Goal: Task Accomplishment & Management: Complete application form

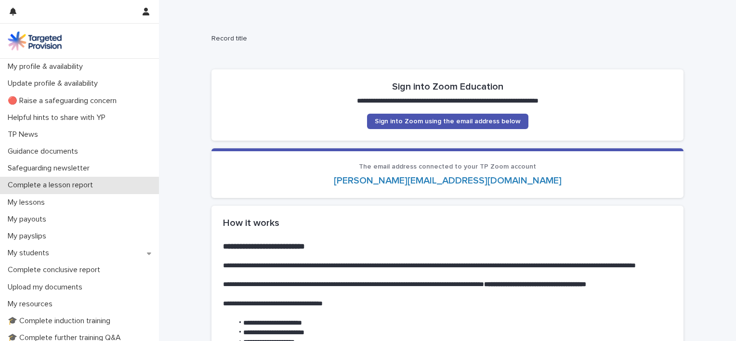
click at [87, 183] on p "Complete a lesson report" at bounding box center [52, 185] width 97 height 9
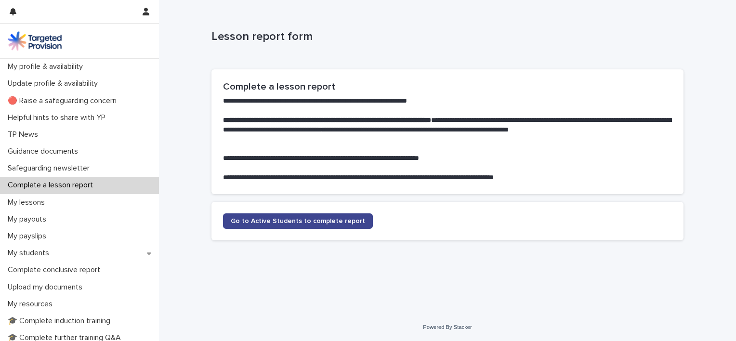
click at [257, 220] on span "Go to Active Students to complete report" at bounding box center [298, 221] width 134 height 7
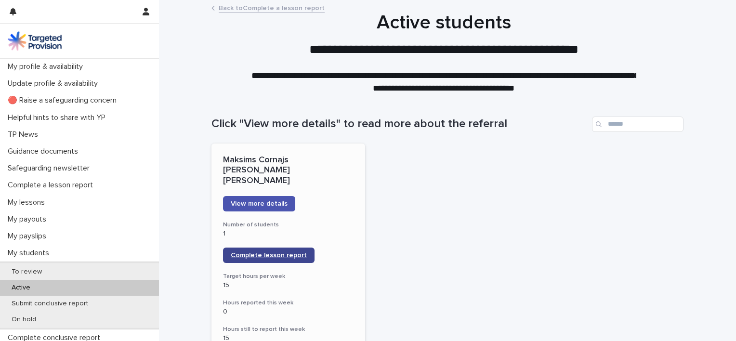
click at [262, 252] on span "Complete lesson report" at bounding box center [269, 255] width 76 height 7
click at [144, 13] on icon "button" at bounding box center [146, 12] width 7 height 8
click at [101, 40] on p "Log Out" at bounding box center [118, 41] width 61 height 16
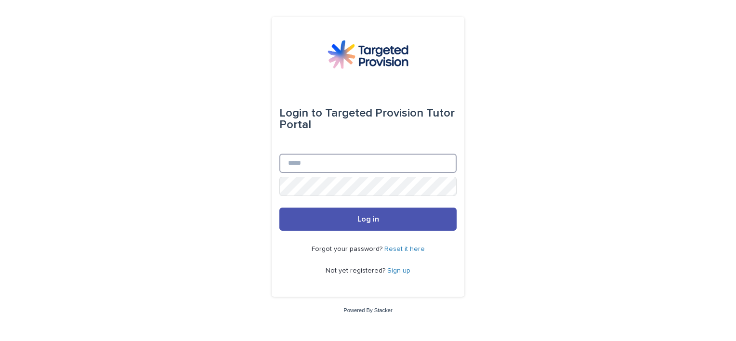
click at [312, 158] on input "Email" at bounding box center [367, 163] width 177 height 19
type input "**********"
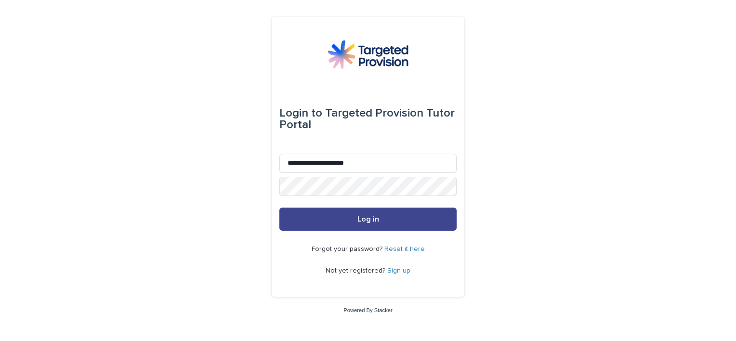
click at [372, 222] on span "Log in" at bounding box center [369, 219] width 22 height 8
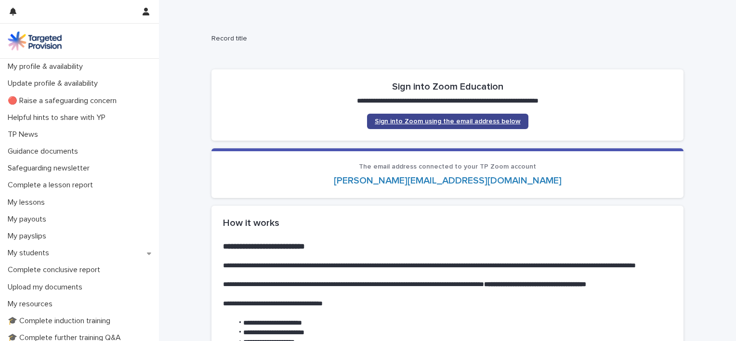
click at [457, 118] on span "Sign into Zoom using the email address below" at bounding box center [448, 121] width 146 height 7
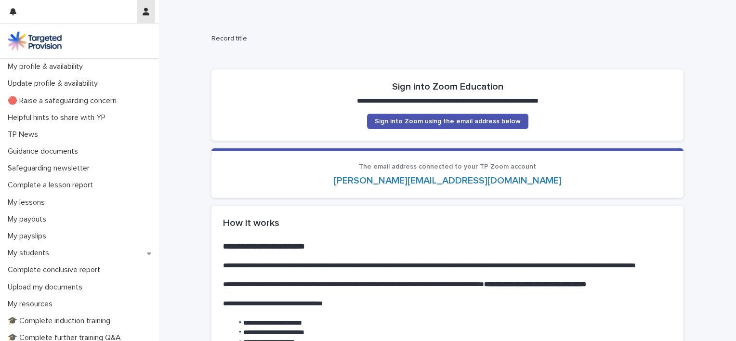
click at [146, 12] on icon "button" at bounding box center [146, 12] width 7 height 8
click at [189, 16] on div at bounding box center [368, 170] width 736 height 341
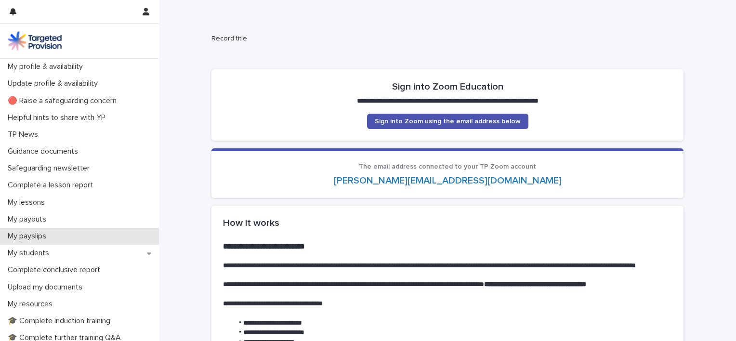
click at [37, 237] on p "My payslips" at bounding box center [29, 236] width 50 height 9
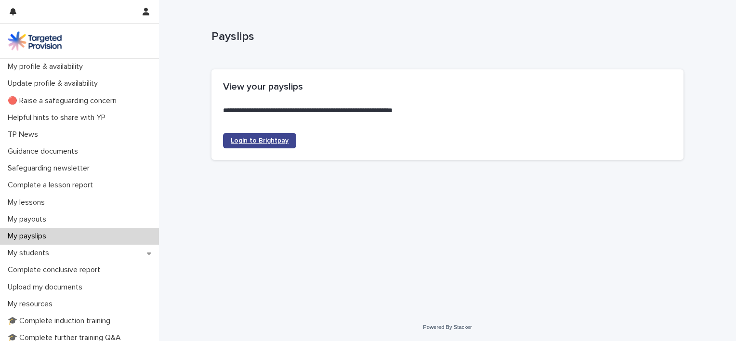
click at [281, 140] on span "Login to Brightpay" at bounding box center [260, 140] width 58 height 7
click at [146, 12] on icon "button" at bounding box center [146, 12] width 7 height 8
click at [104, 42] on p "Log Out" at bounding box center [118, 41] width 61 height 16
